Goal: Information Seeking & Learning: Learn about a topic

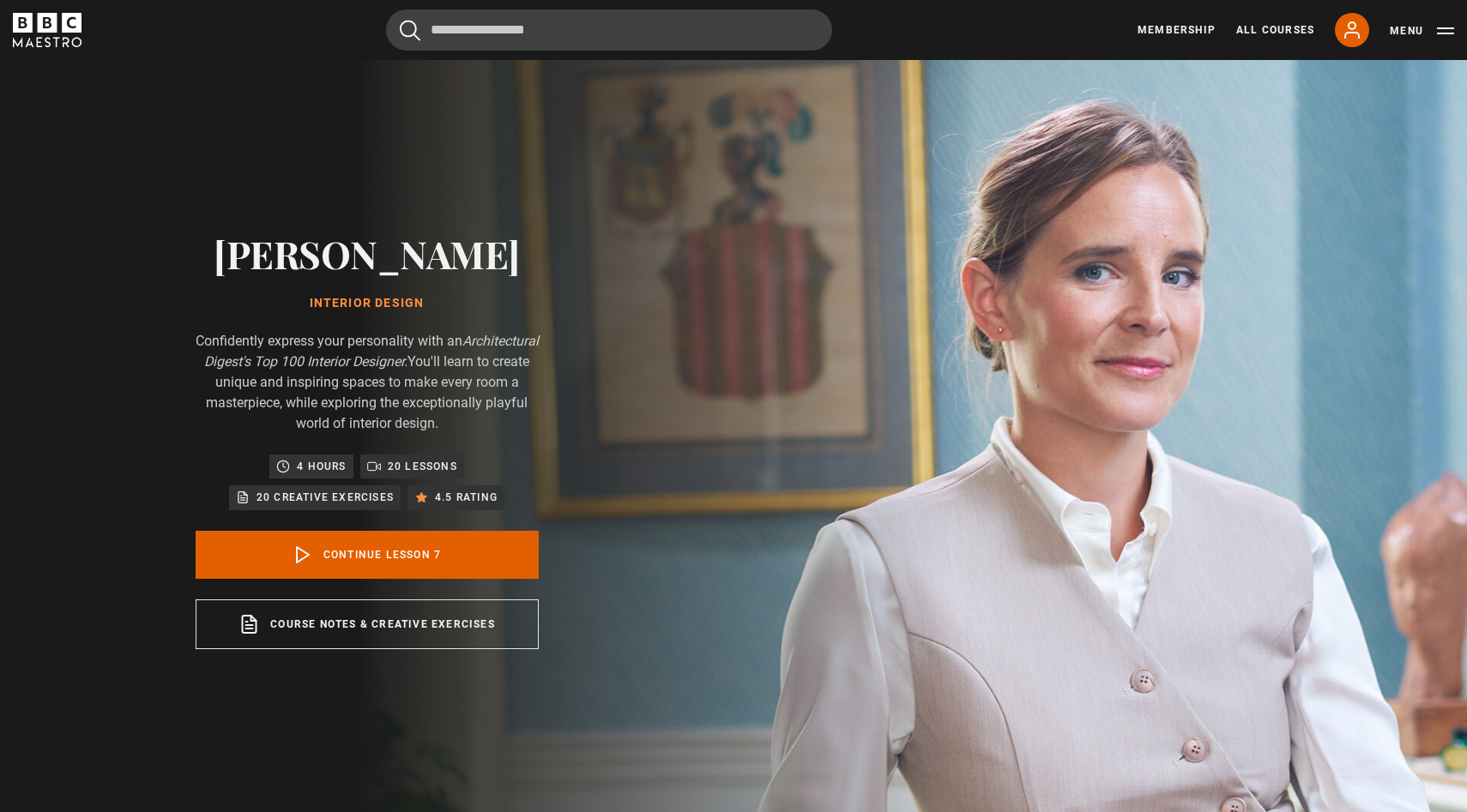
scroll to position [453, 0]
click at [441, 565] on link "Continue lesson 7" at bounding box center [367, 554] width 343 height 48
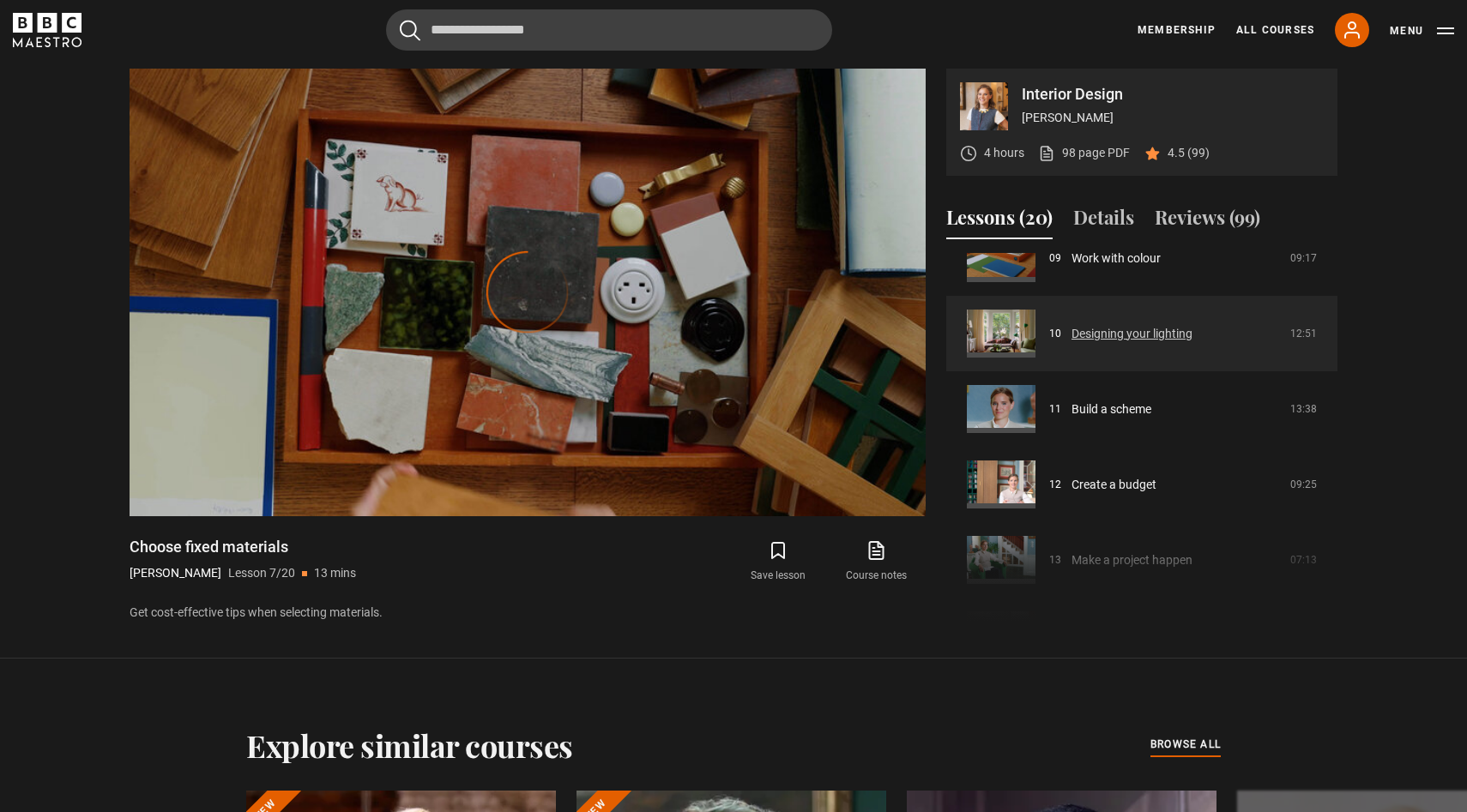
scroll to position [719, 0]
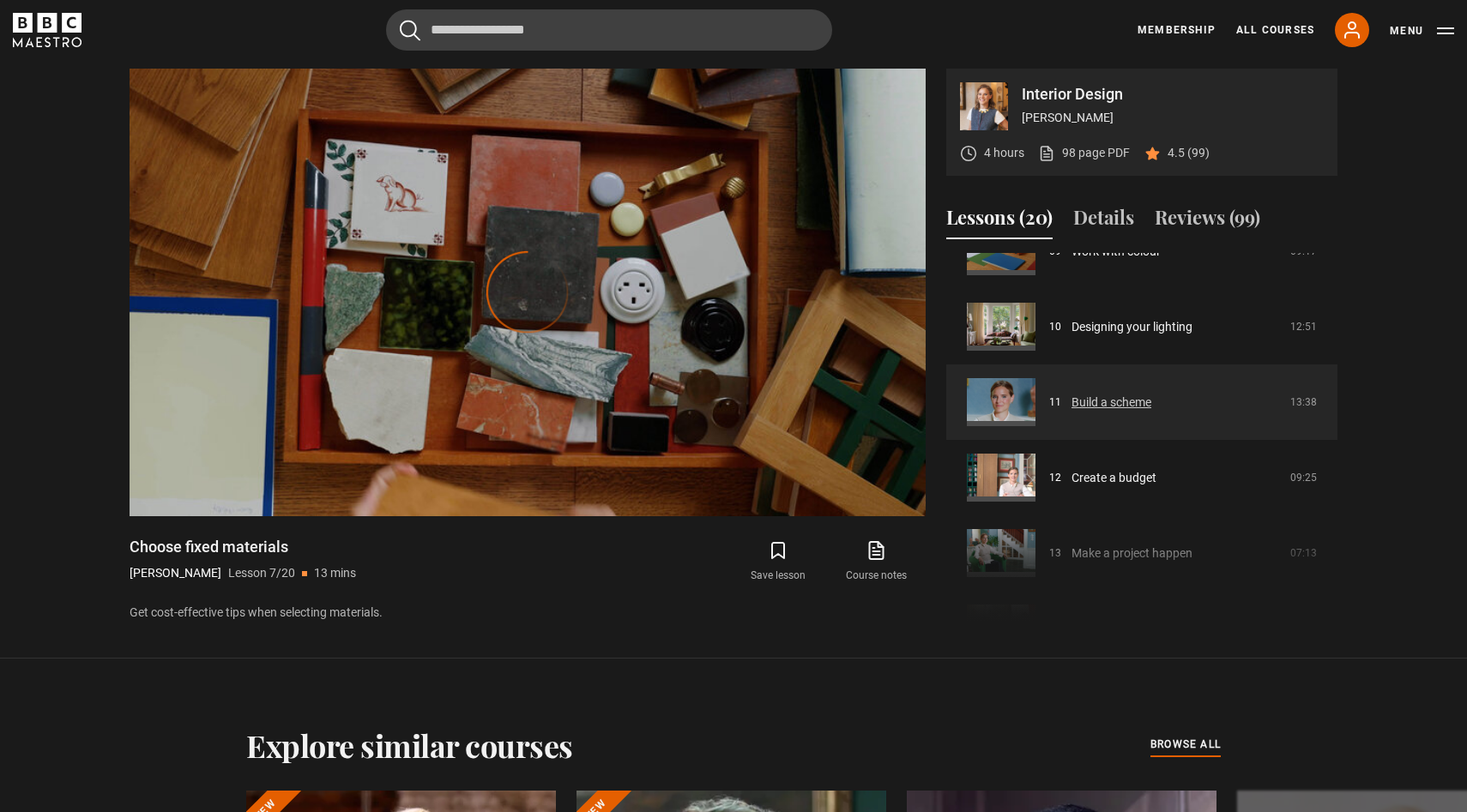
click at [1073, 402] on link "Build a scheme" at bounding box center [1111, 403] width 80 height 18
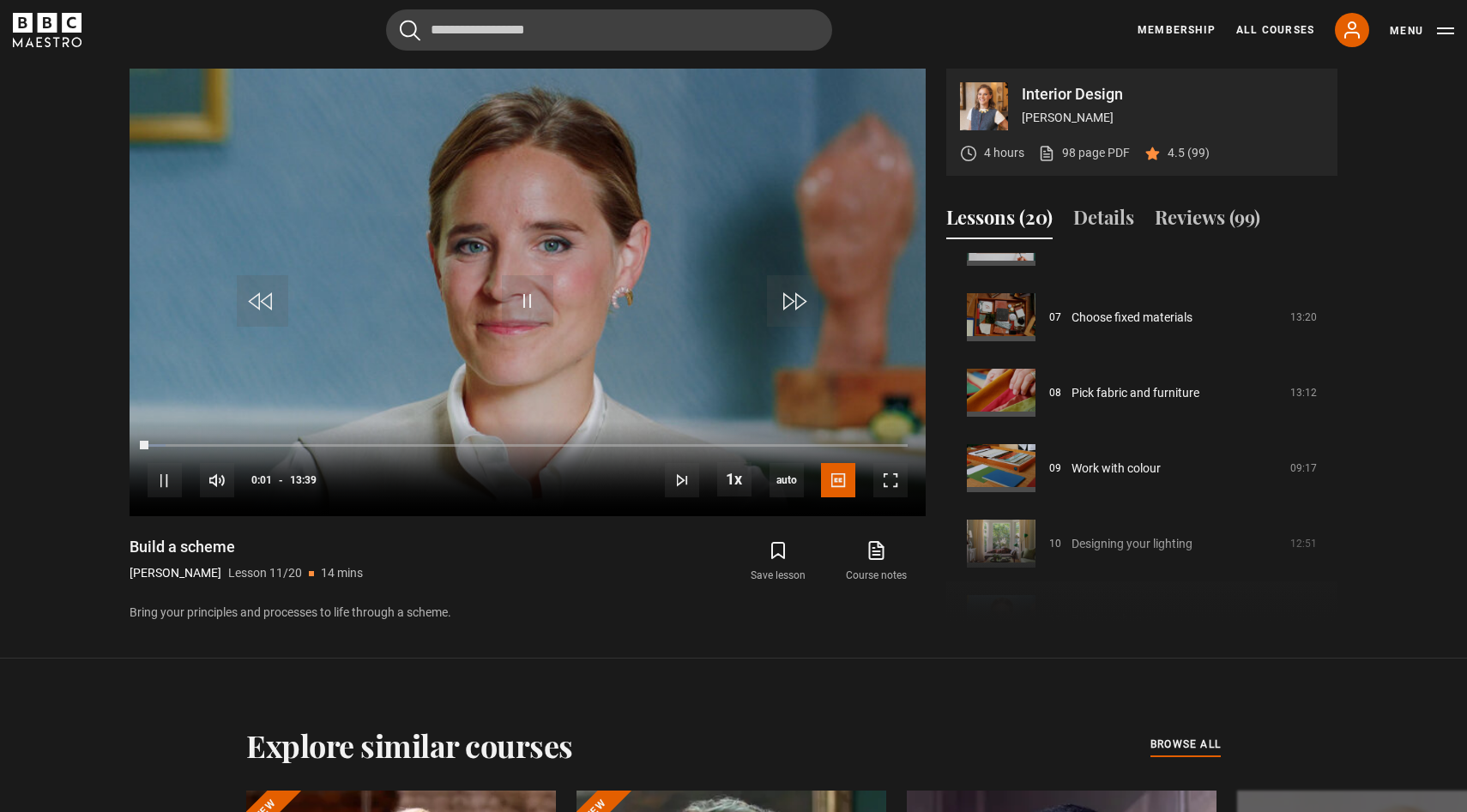
scroll to position [495, 0]
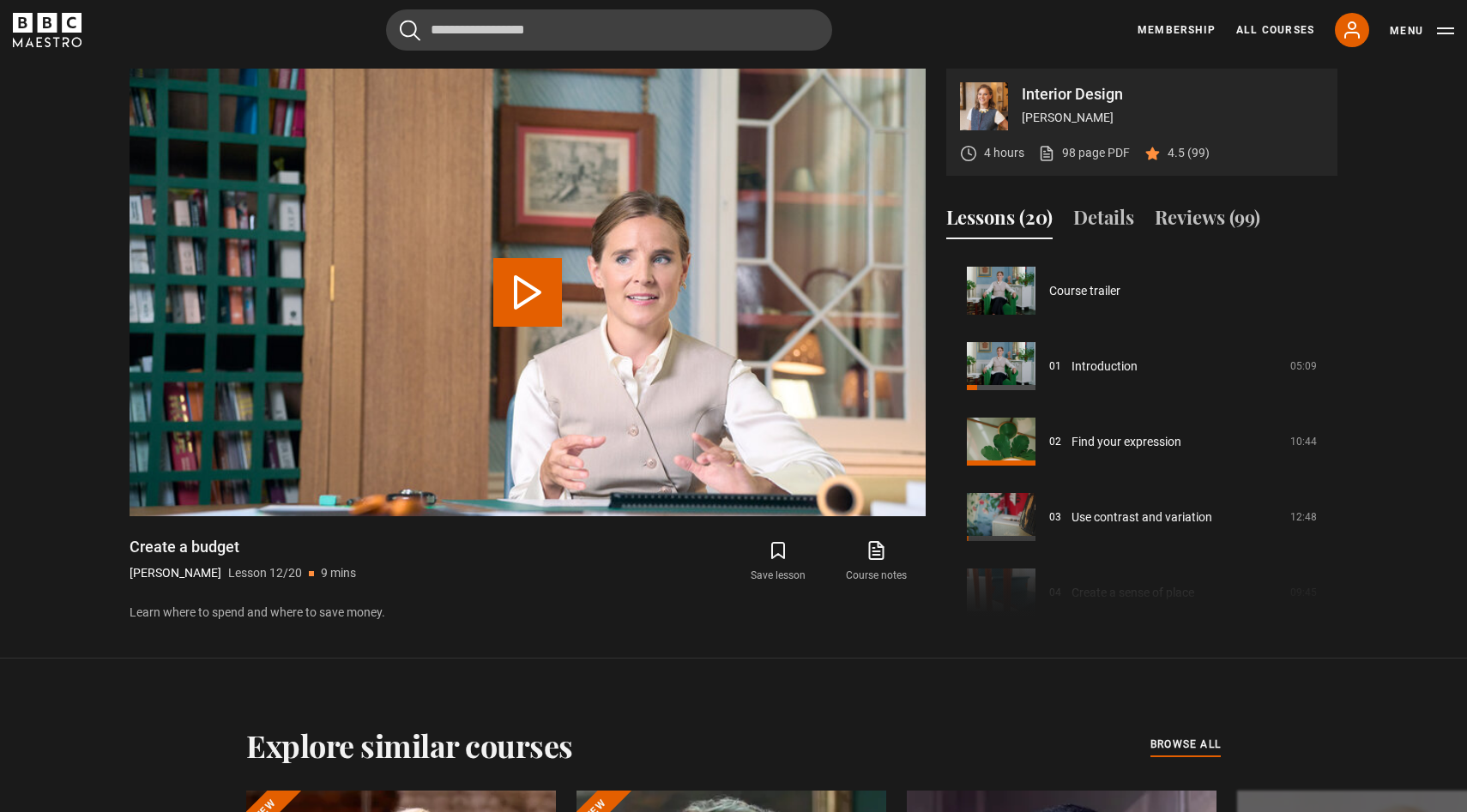
scroll to position [831, 0]
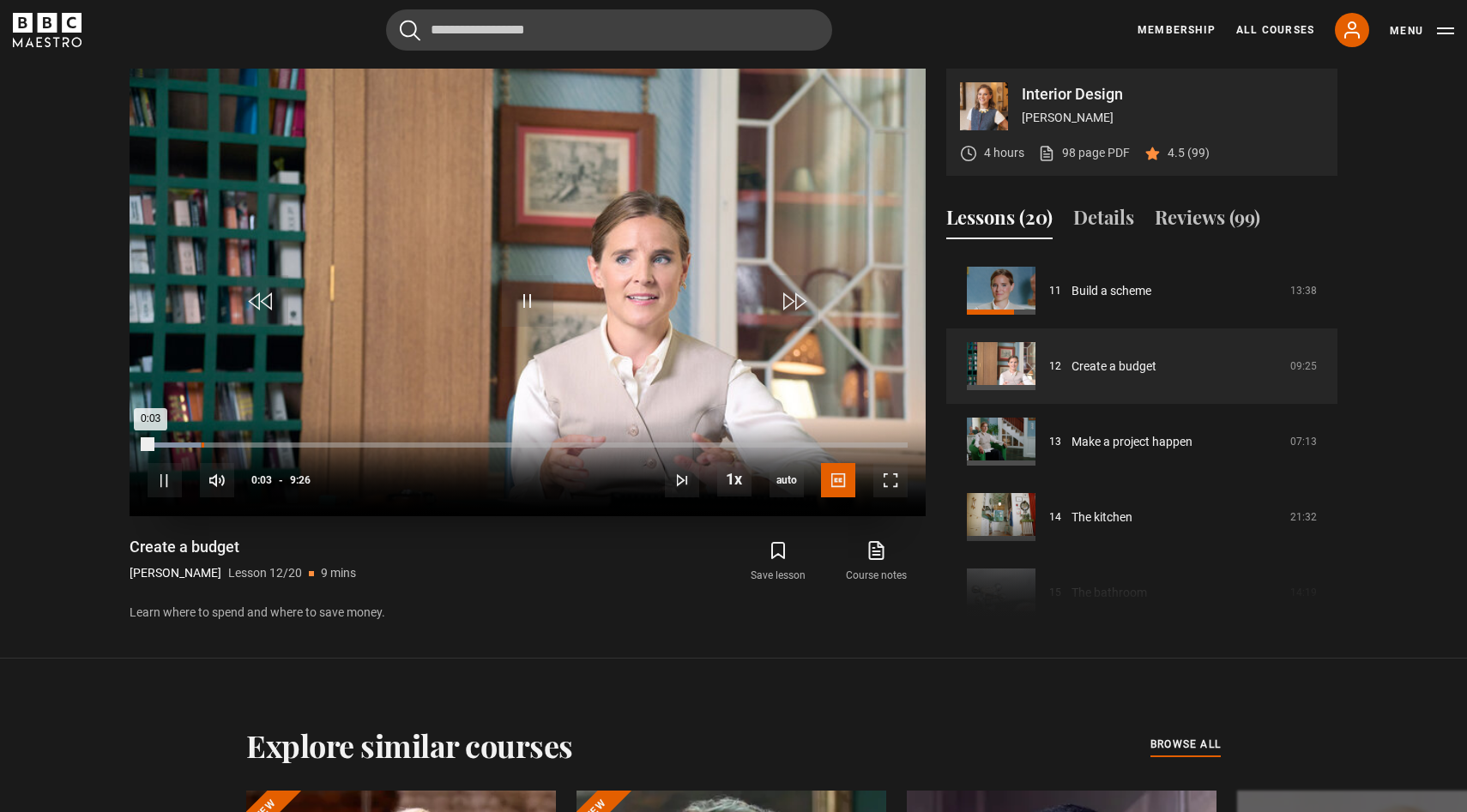
click at [201, 444] on div "Loaded : 7.07% 0:40 0:03" at bounding box center [527, 444] width 760 height 5
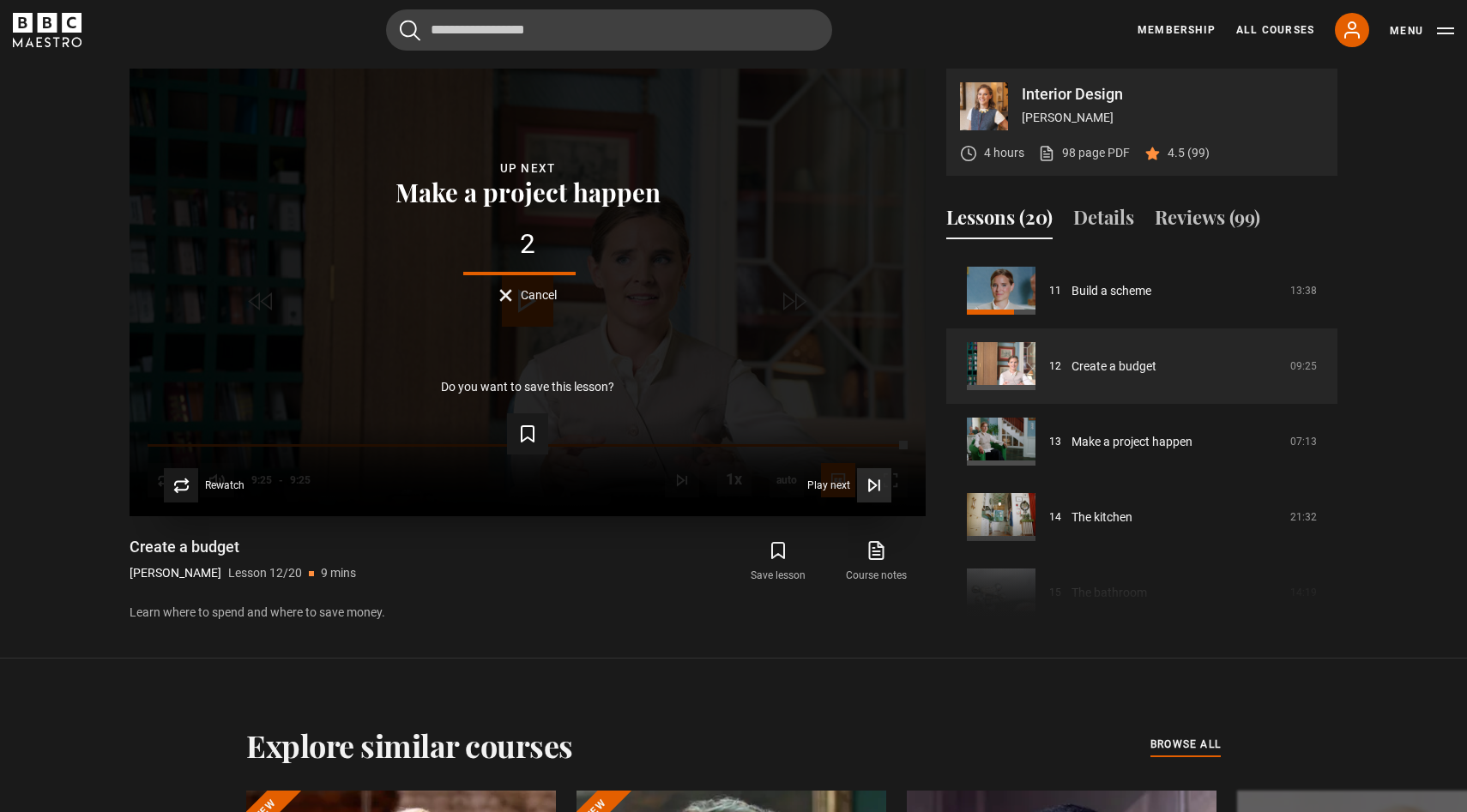
click at [874, 484] on icon "Video Player" at bounding box center [872, 485] width 7 height 11
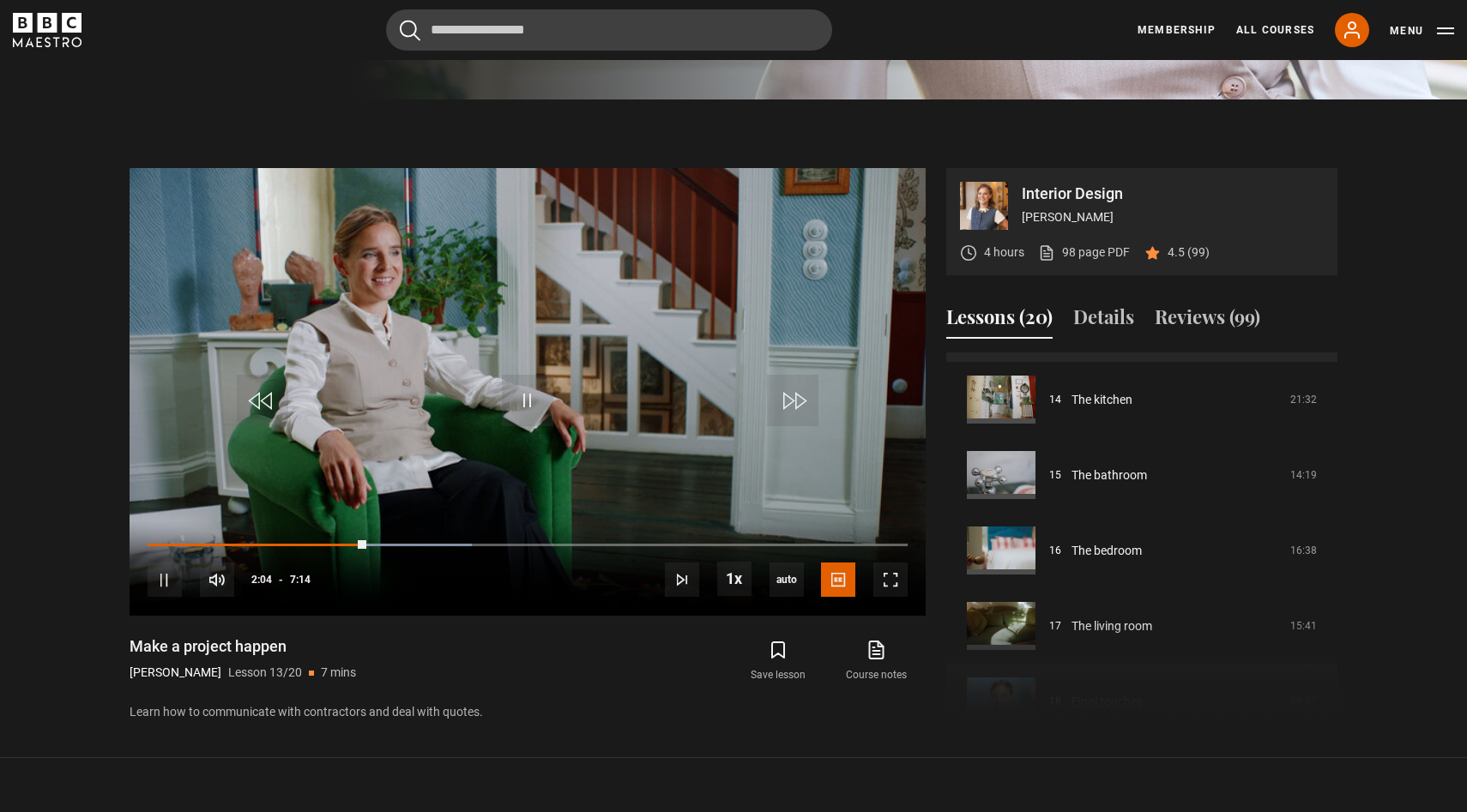
scroll to position [1003, 0]
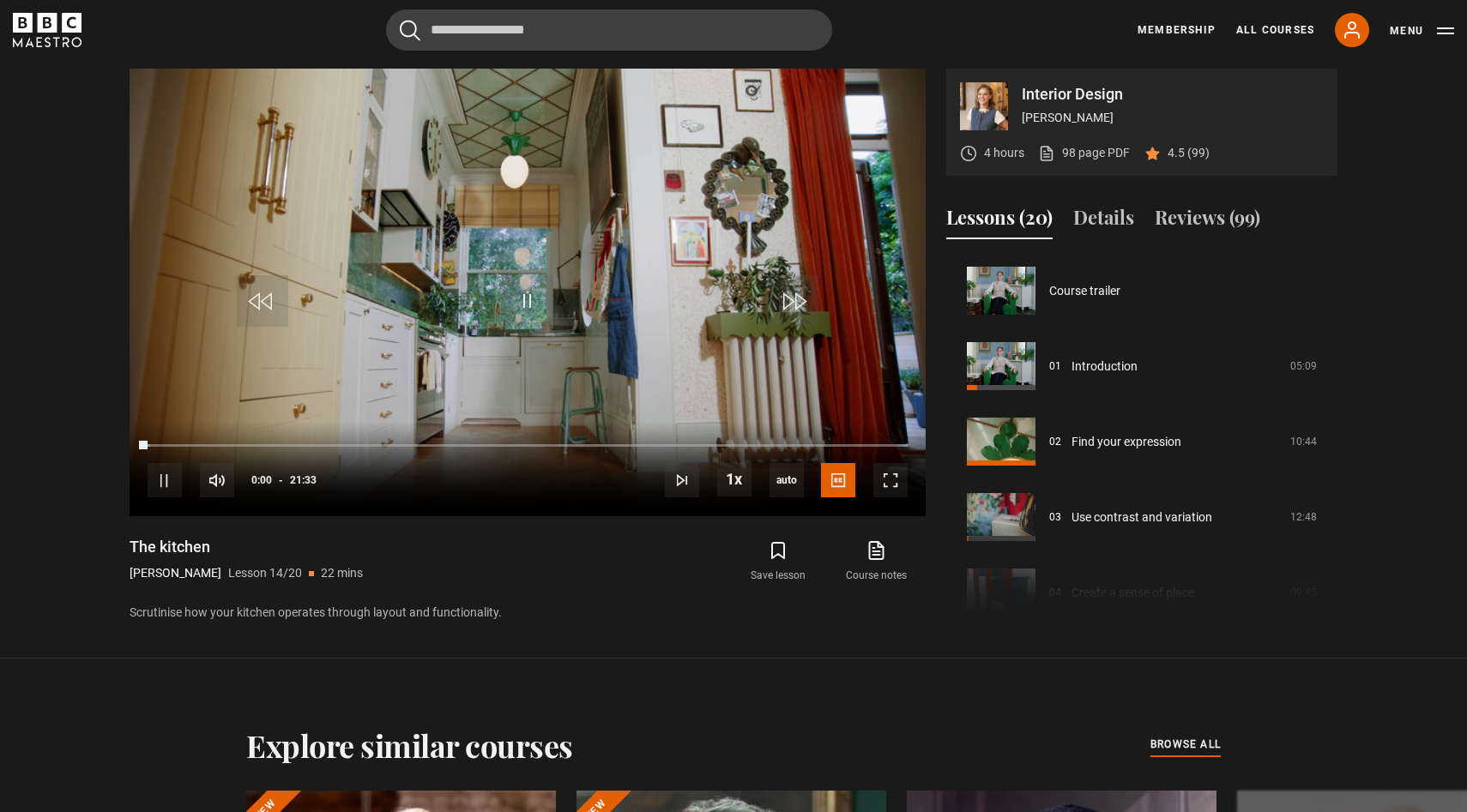
scroll to position [981, 0]
